Goal: Use online tool/utility: Utilize a website feature to perform a specific function

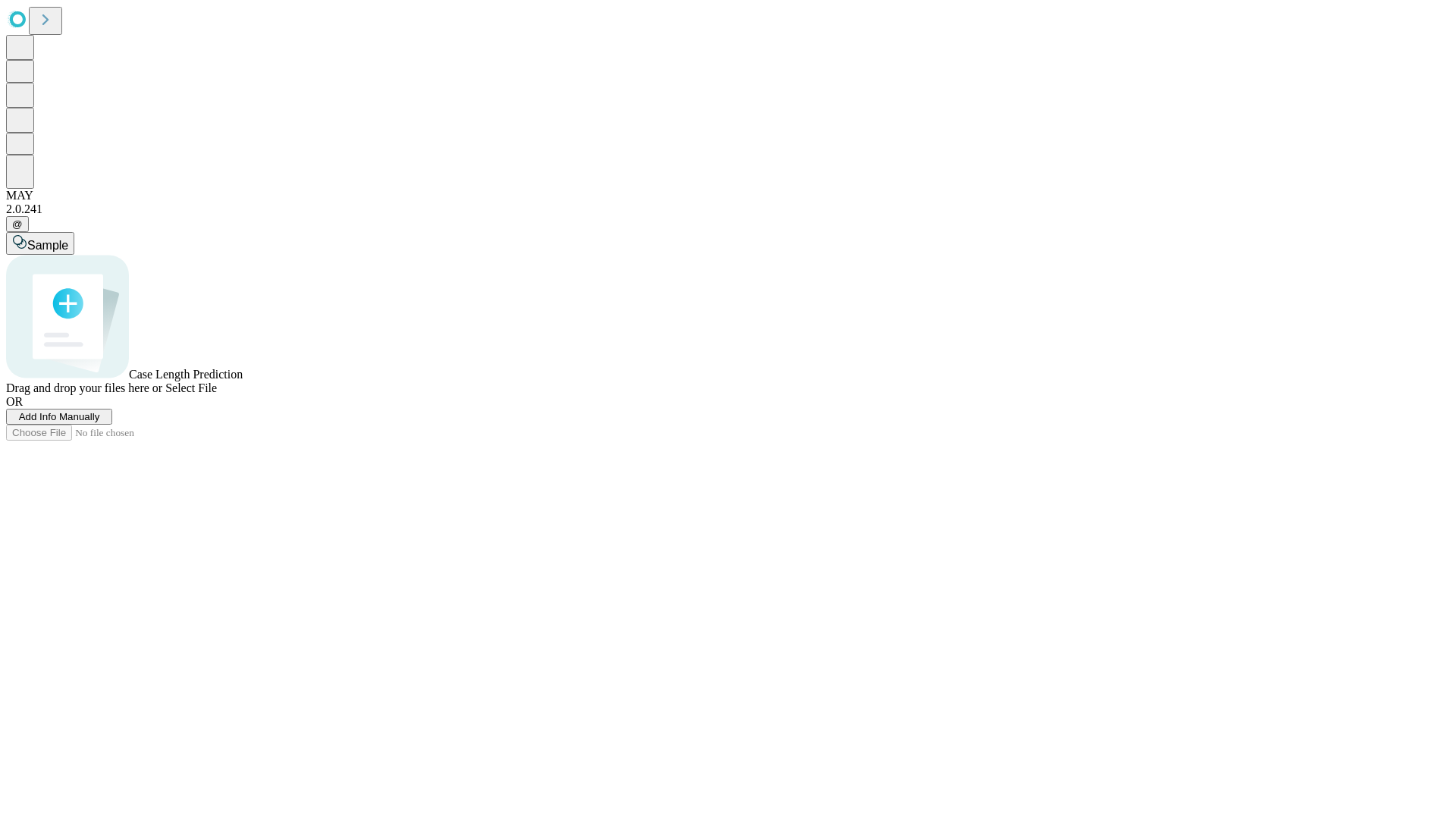
click at [100, 422] on span "Add Info Manually" at bounding box center [59, 417] width 81 height 11
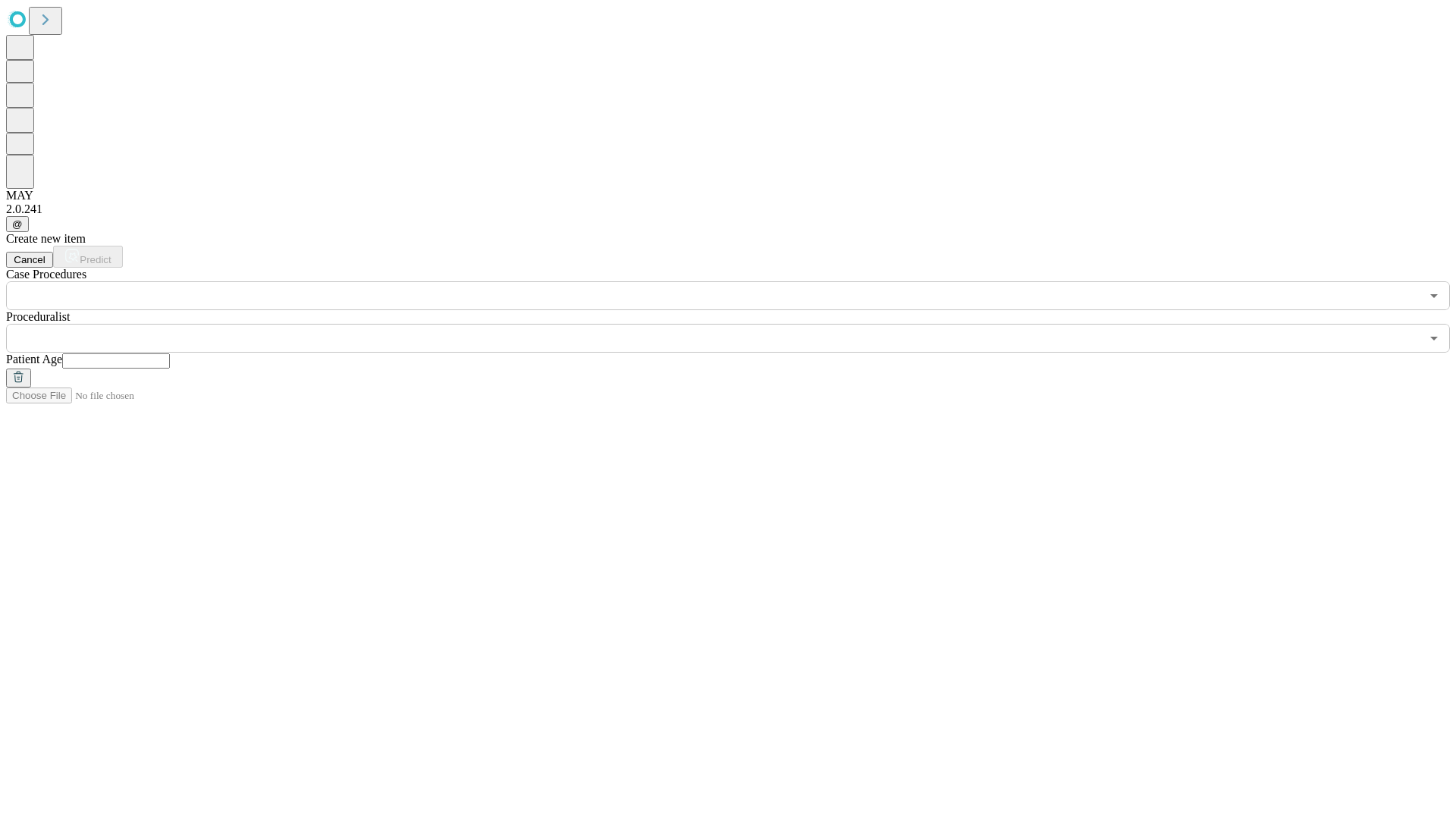
click at [170, 353] on input "text" at bounding box center [116, 361] width 107 height 15
type input "**"
click at [739, 323] on input "text" at bounding box center [713, 338] width 1415 height 29
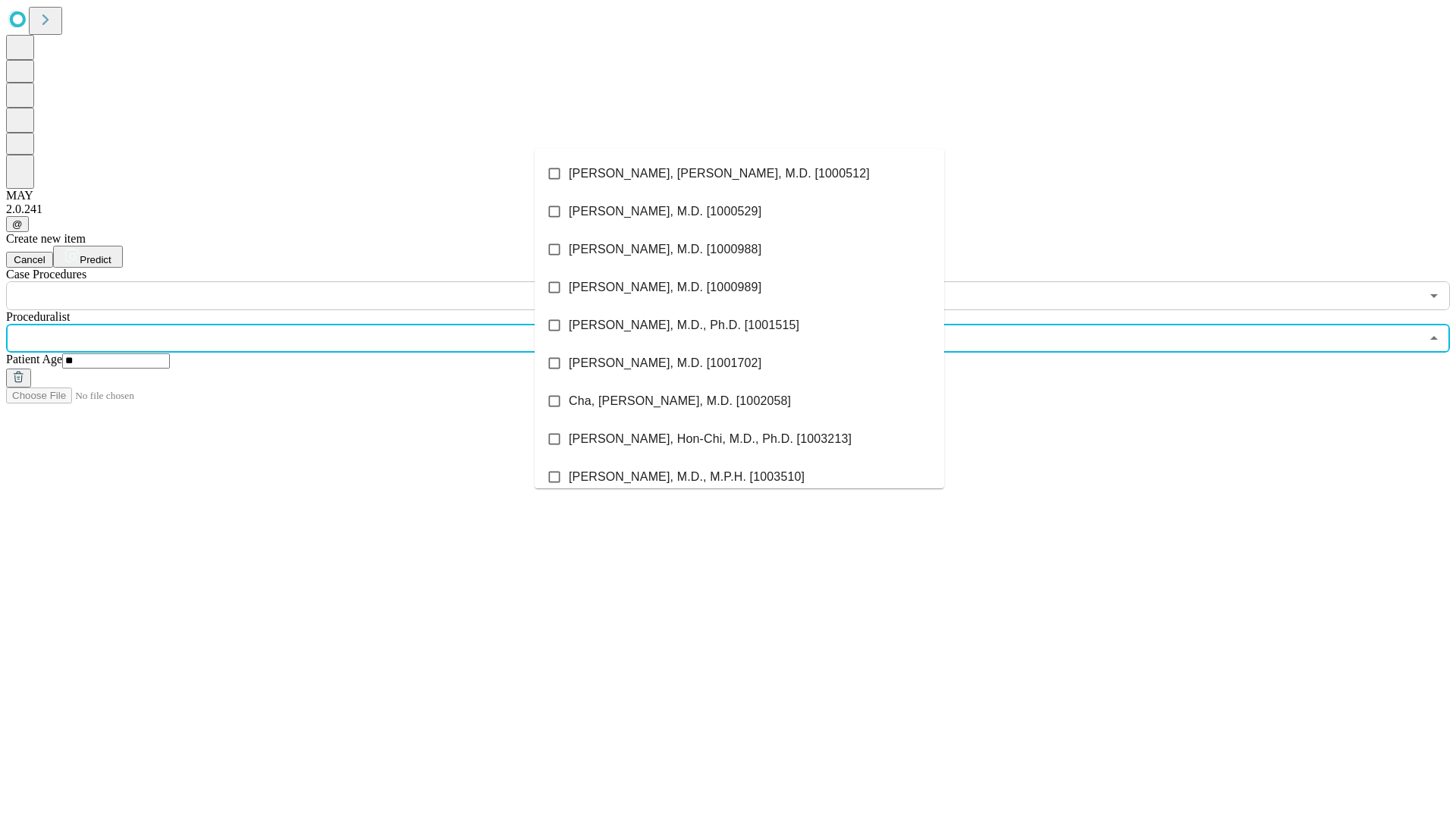
click at [739, 174] on li "[PERSON_NAME], [PERSON_NAME], M.D. [1000512]" at bounding box center [739, 174] width 410 height 38
click at [319, 282] on input "text" at bounding box center [713, 296] width 1415 height 29
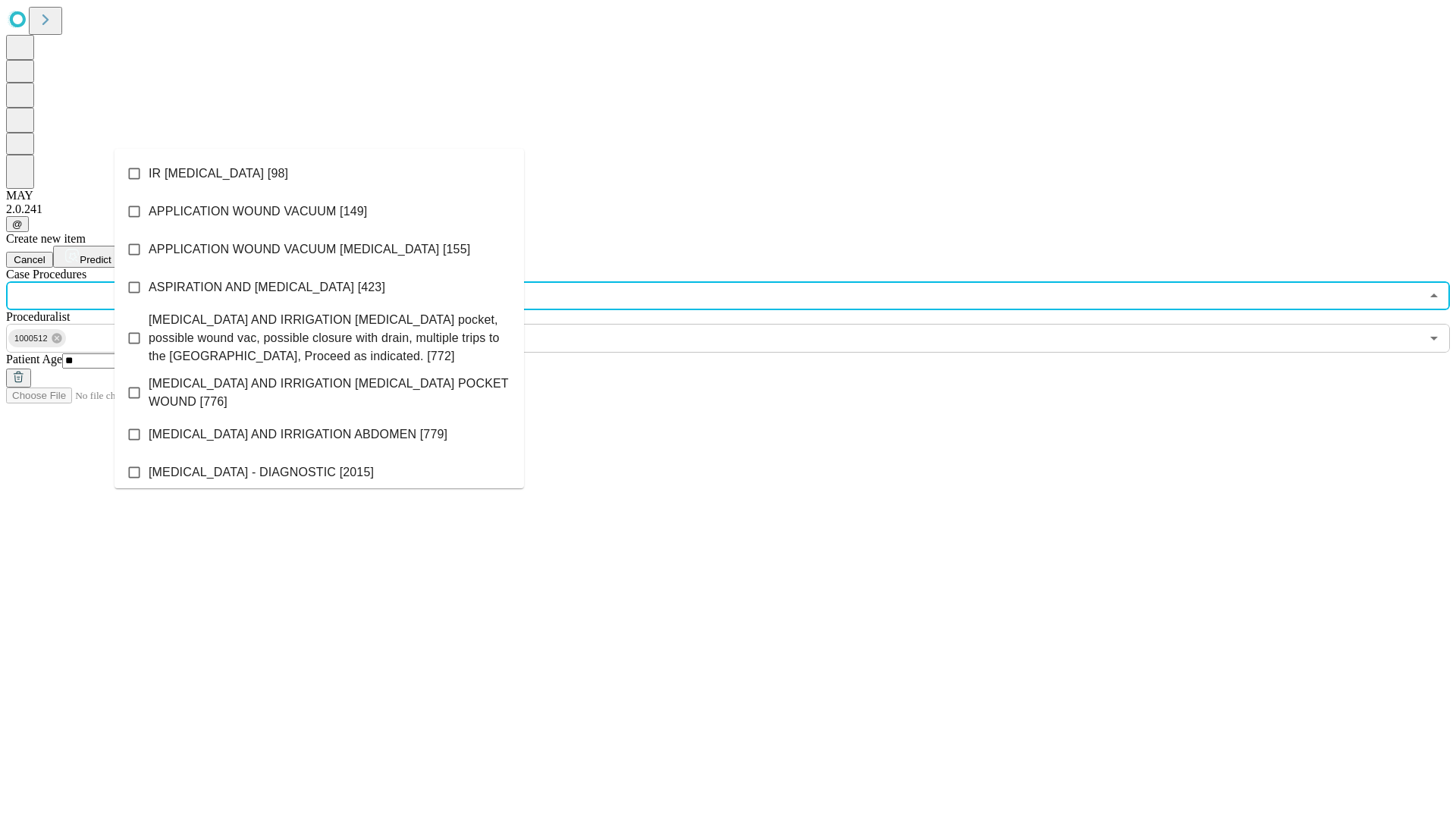
click at [320, 174] on li "IR [MEDICAL_DATA] [98]" at bounding box center [319, 174] width 410 height 38
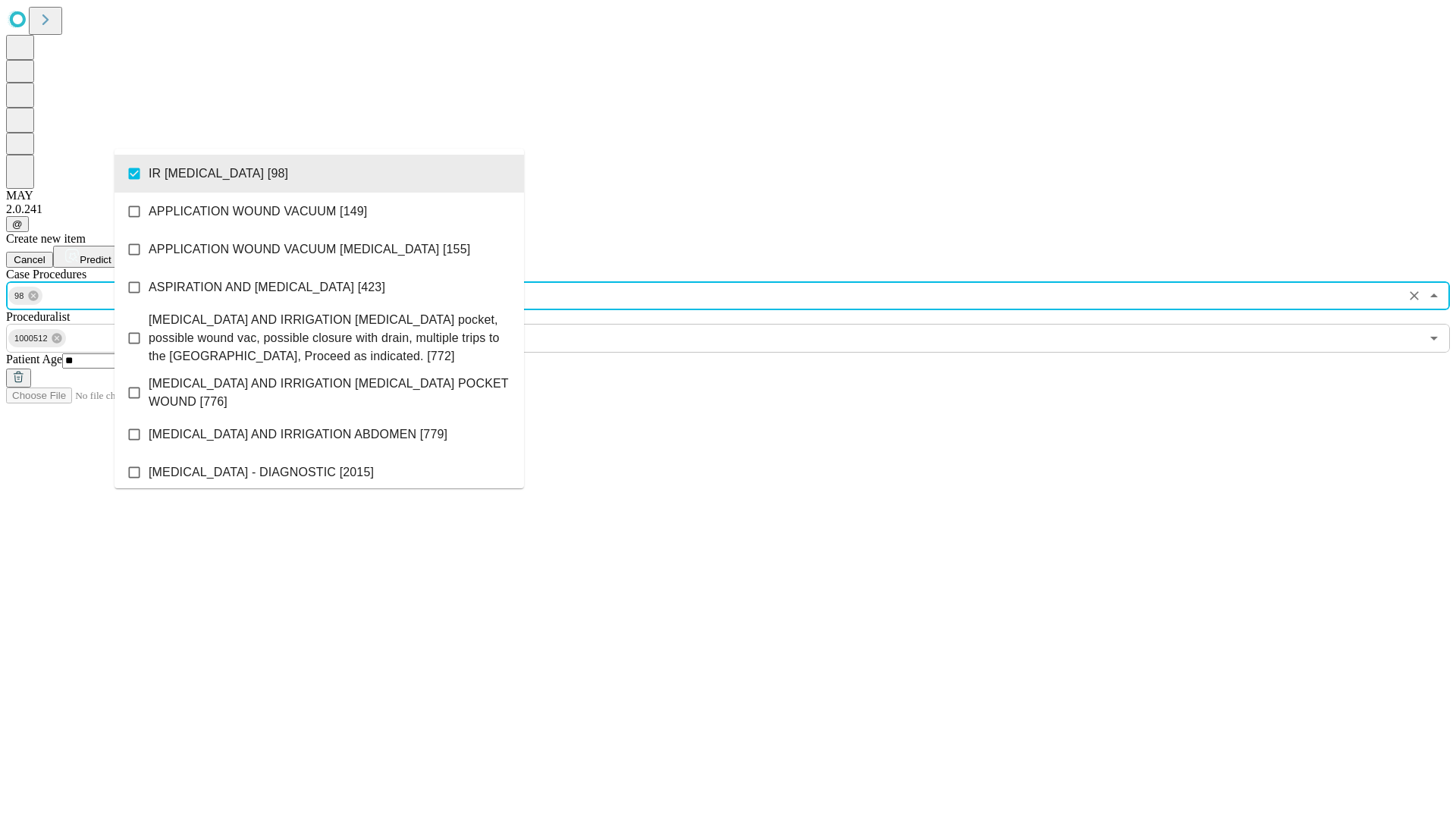
click at [110, 254] on span "Predict" at bounding box center [95, 260] width 31 height 11
